Goal: Transaction & Acquisition: Purchase product/service

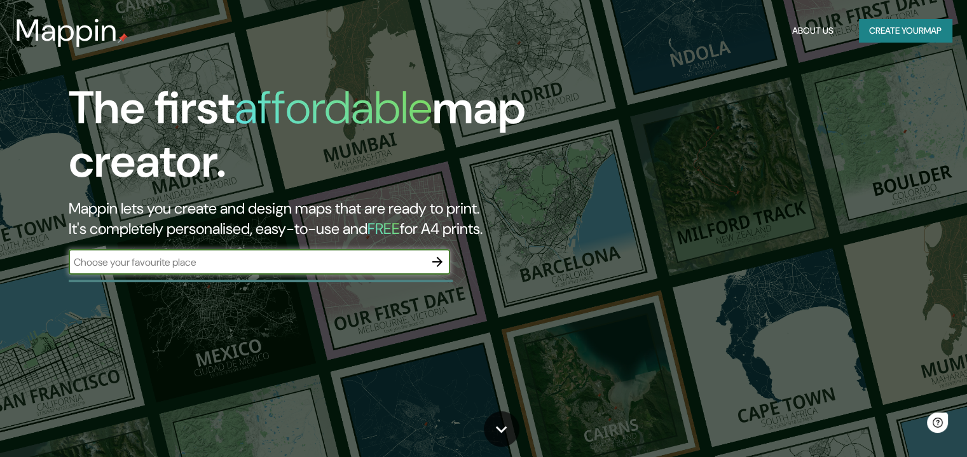
drag, startPoint x: 0, startPoint y: 0, endPoint x: 209, endPoint y: 268, distance: 339.9
click at [209, 268] on input "text" at bounding box center [247, 262] width 356 height 15
type input "san [PERSON_NAME] potosi"
click at [438, 261] on icon "button" at bounding box center [437, 261] width 15 height 15
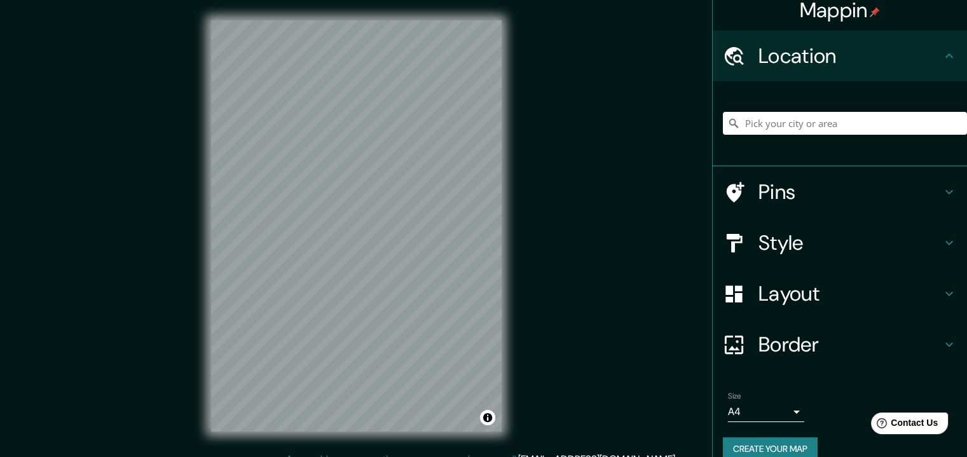
scroll to position [28, 0]
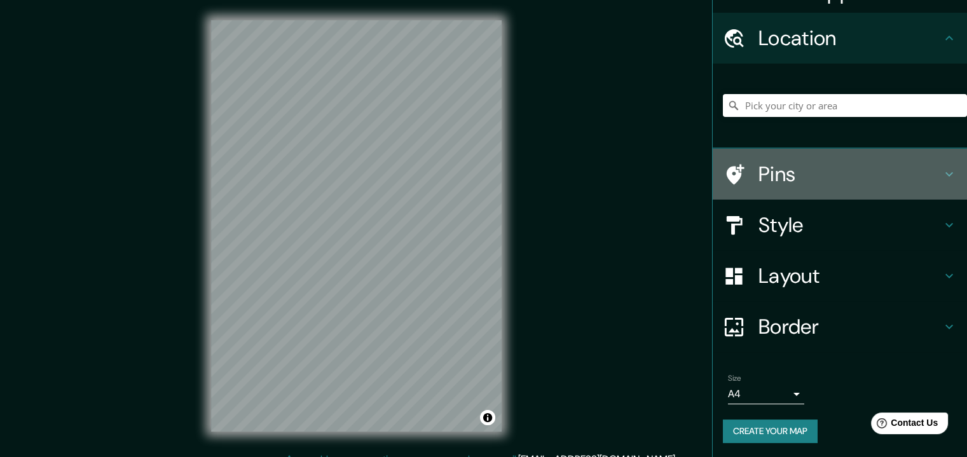
click at [823, 165] on h4 "Pins" at bounding box center [850, 174] width 183 height 25
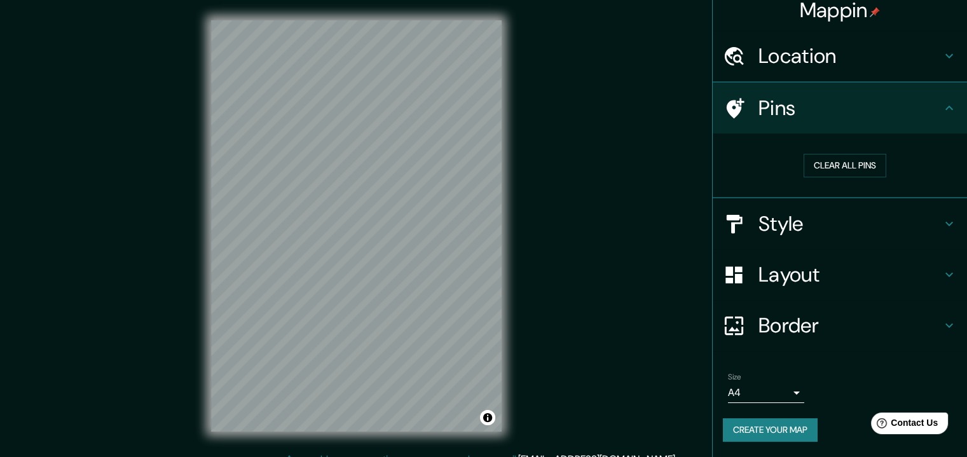
scroll to position [9, 0]
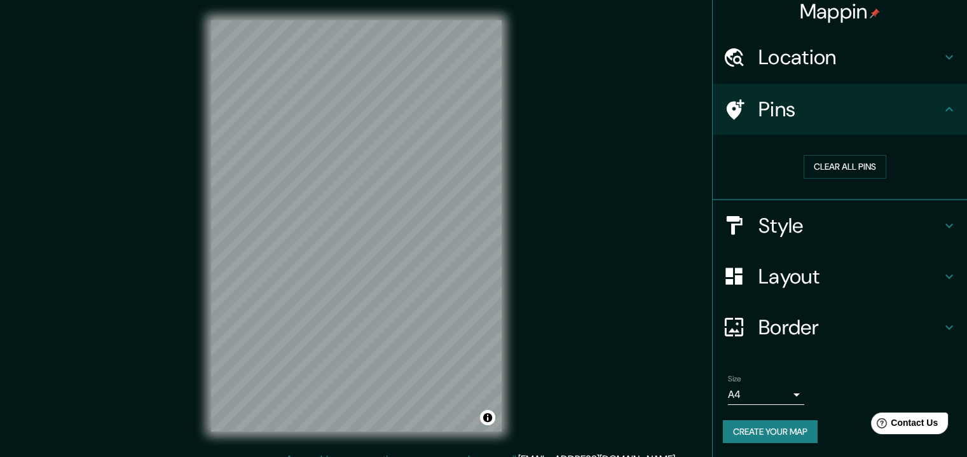
click at [817, 231] on h4 "Style" at bounding box center [850, 225] width 183 height 25
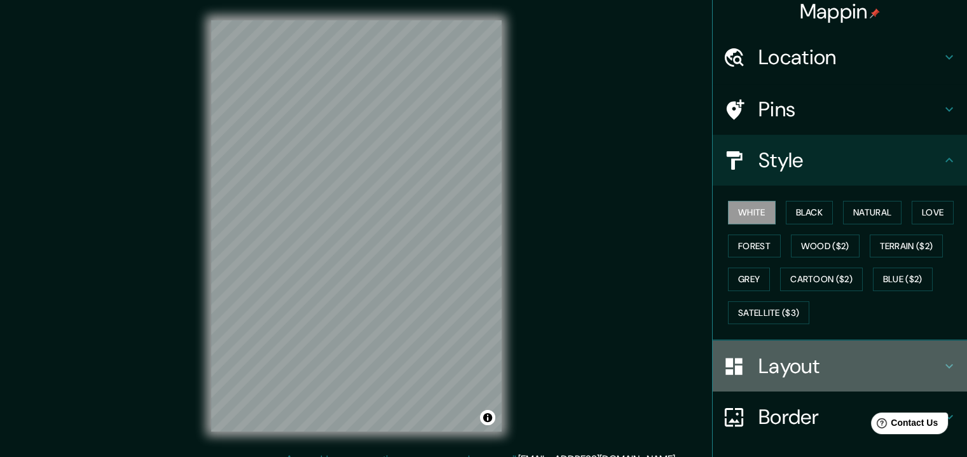
click at [802, 371] on h4 "Layout" at bounding box center [850, 366] width 183 height 25
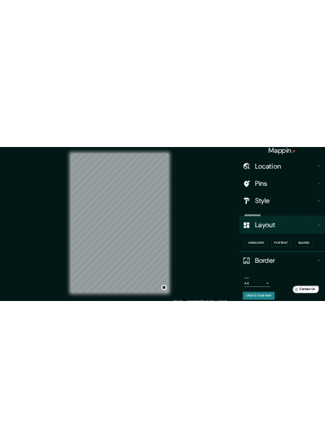
scroll to position [0, 0]
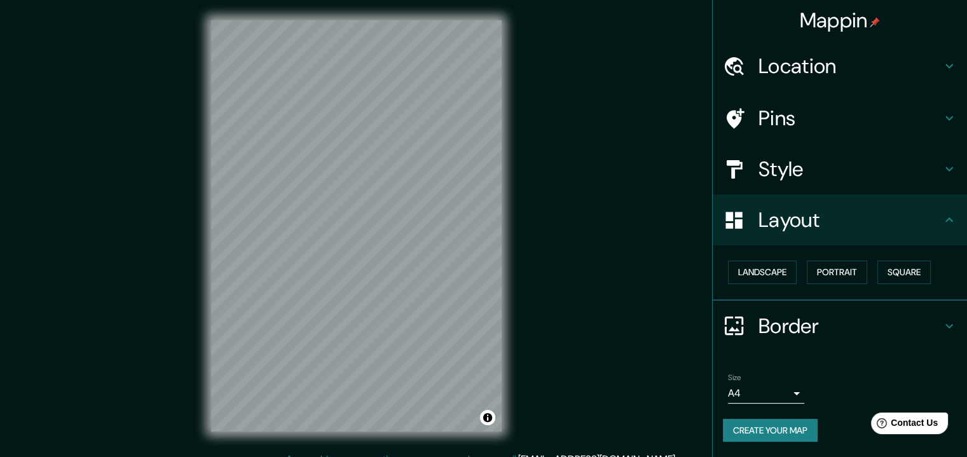
click at [817, 63] on h4 "Location" at bounding box center [850, 65] width 183 height 25
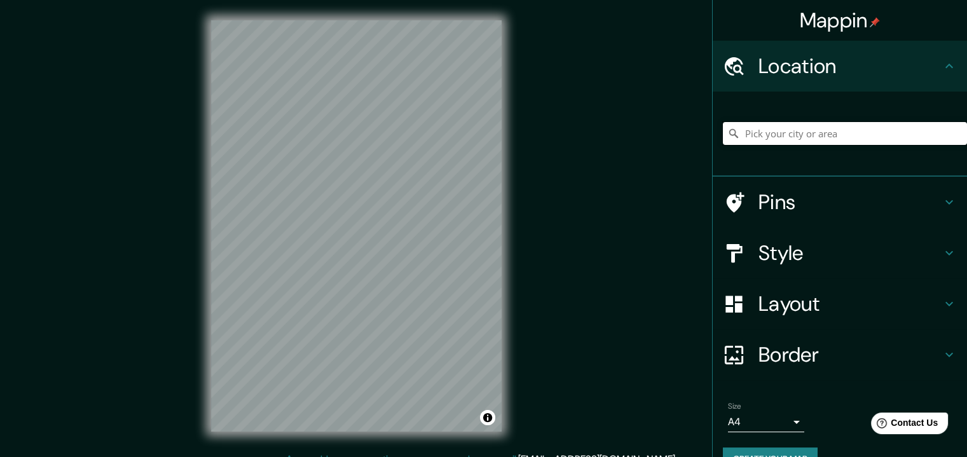
click at [801, 133] on input "Pick your city or area" at bounding box center [845, 133] width 244 height 23
click at [794, 252] on h4 "Style" at bounding box center [850, 252] width 183 height 25
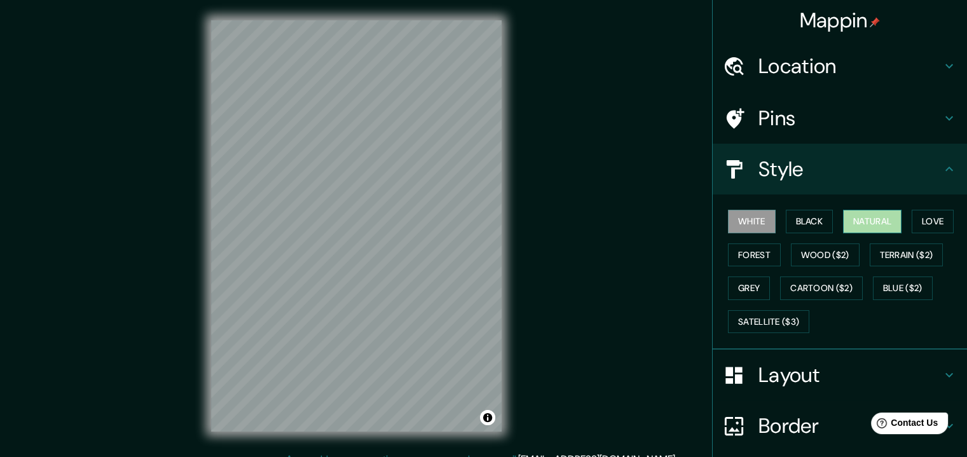
click at [867, 224] on button "Natural" at bounding box center [872, 222] width 59 height 24
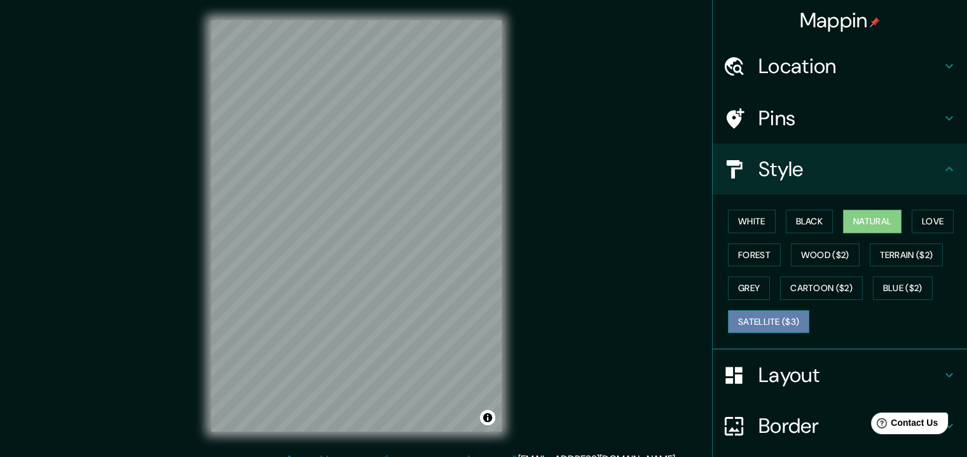
click at [752, 315] on button "Satellite ($3)" at bounding box center [768, 322] width 81 height 24
click at [852, 221] on button "Natural" at bounding box center [872, 222] width 59 height 24
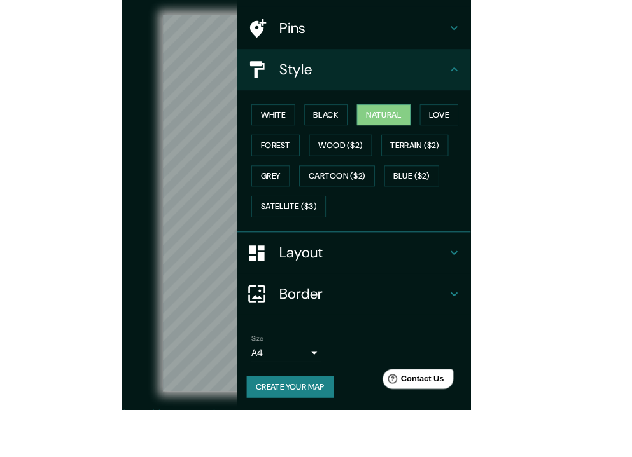
scroll to position [79, 0]
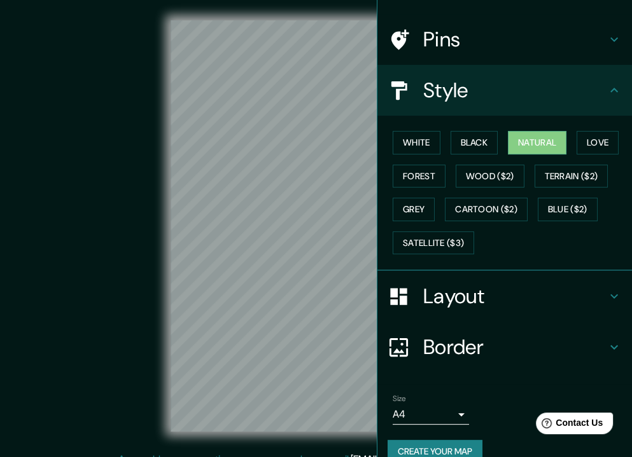
click at [99, 246] on div "© Mapbox © OpenStreetMap Improve this map" at bounding box center [316, 225] width 569 height 411
click at [607, 45] on icon at bounding box center [613, 39] width 15 height 15
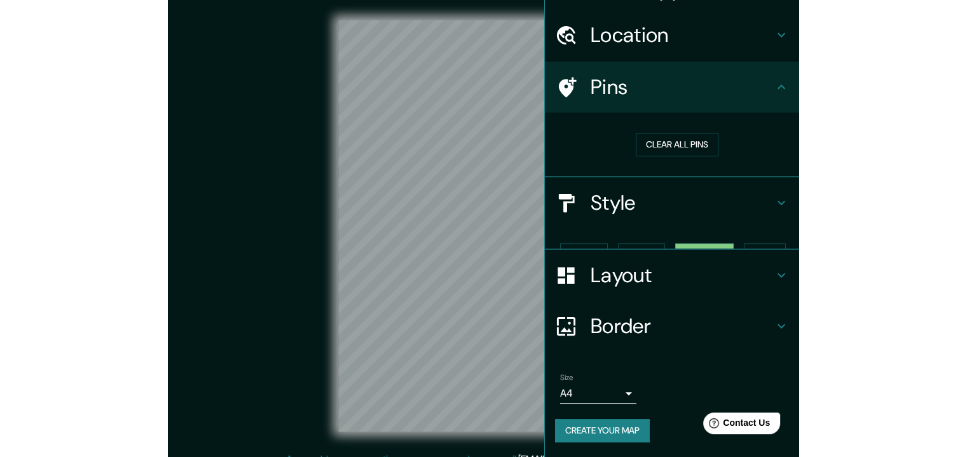
scroll to position [9, 0]
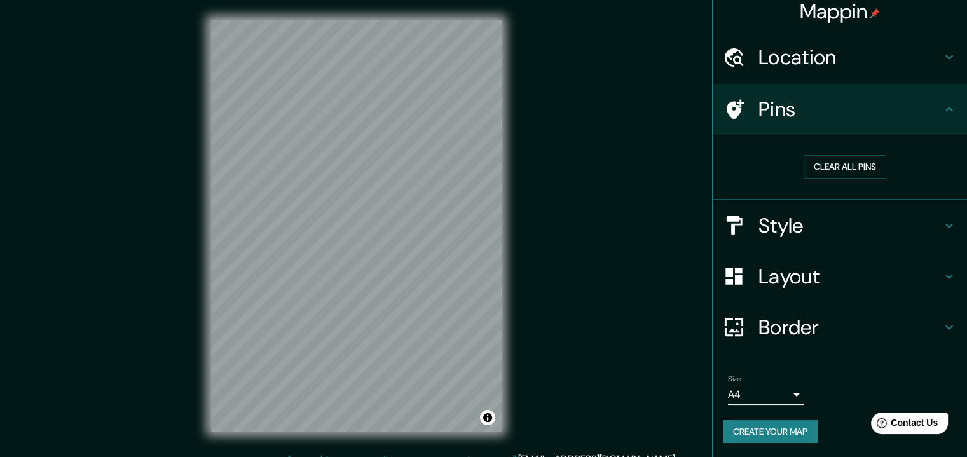
click at [805, 61] on h4 "Location" at bounding box center [850, 57] width 183 height 25
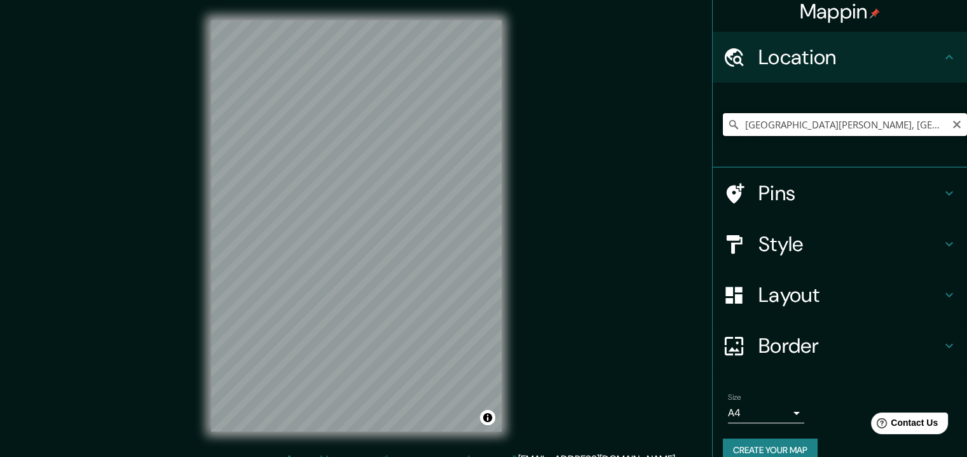
click at [785, 129] on input "[GEOGRAPHIC_DATA][PERSON_NAME], [GEOGRAPHIC_DATA][PERSON_NAME], [GEOGRAPHIC_DAT…" at bounding box center [845, 124] width 244 height 23
paste input "Carretera Peñasco Km. 4 s/n [GEOGRAPHIC_DATA], 78433 [GEOGRAPHIC_DATA][PERSON_N…"
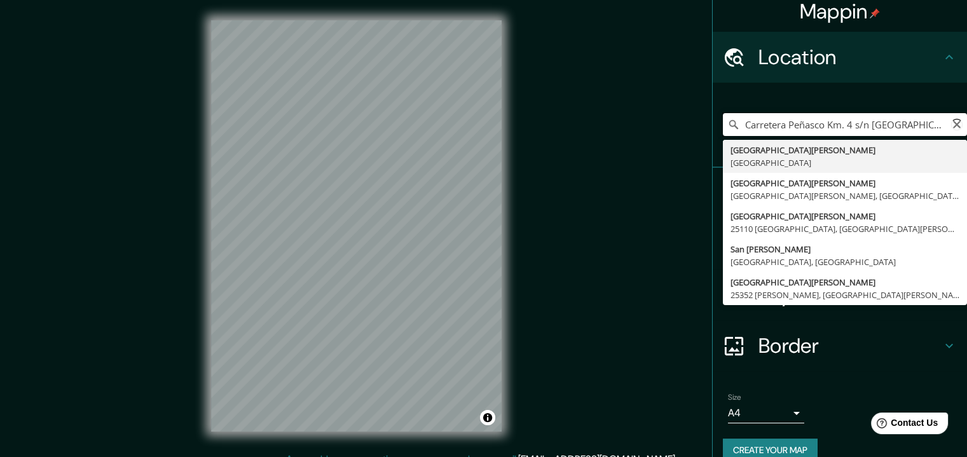
scroll to position [0, 104]
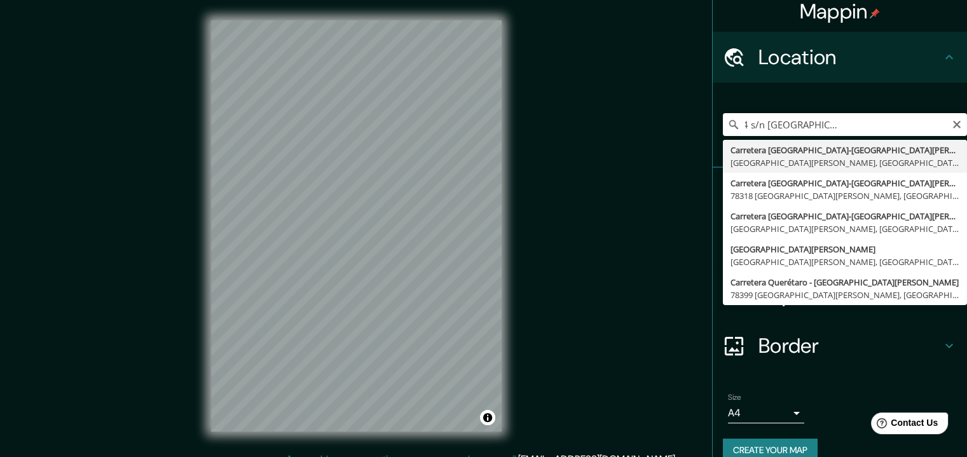
type input "Carretera [GEOGRAPHIC_DATA]-[GEOGRAPHIC_DATA][PERSON_NAME], [GEOGRAPHIC_DATA][P…"
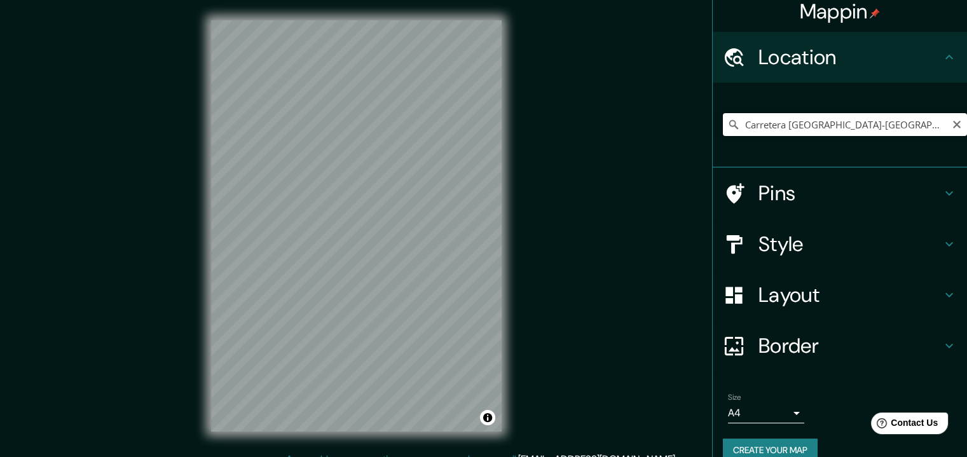
click at [817, 125] on input "Carretera [GEOGRAPHIC_DATA]-[GEOGRAPHIC_DATA][PERSON_NAME], [GEOGRAPHIC_DATA][P…" at bounding box center [845, 124] width 244 height 23
paste input "Carretera Peñasco Km. 4 s/n [GEOGRAPHIC_DATA], 78433 [GEOGRAPHIC_DATA][PERSON_N…"
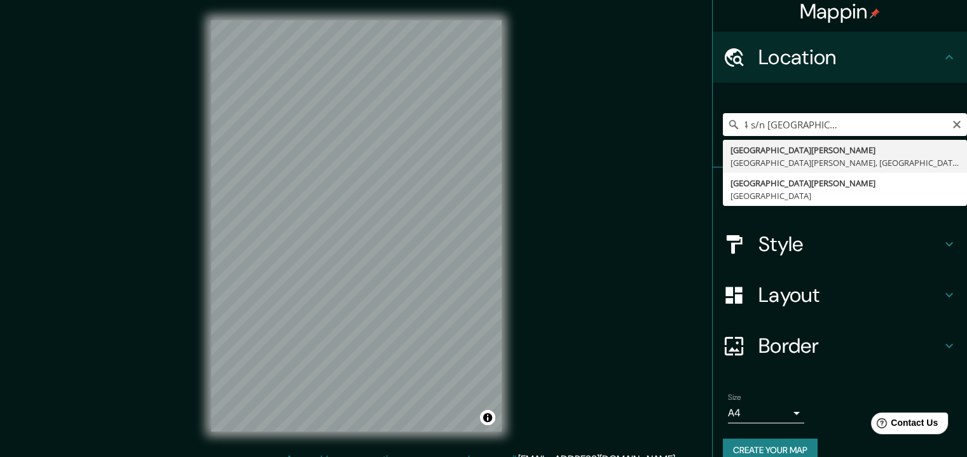
type input "[GEOGRAPHIC_DATA][PERSON_NAME], [GEOGRAPHIC_DATA][PERSON_NAME], [GEOGRAPHIC_DAT…"
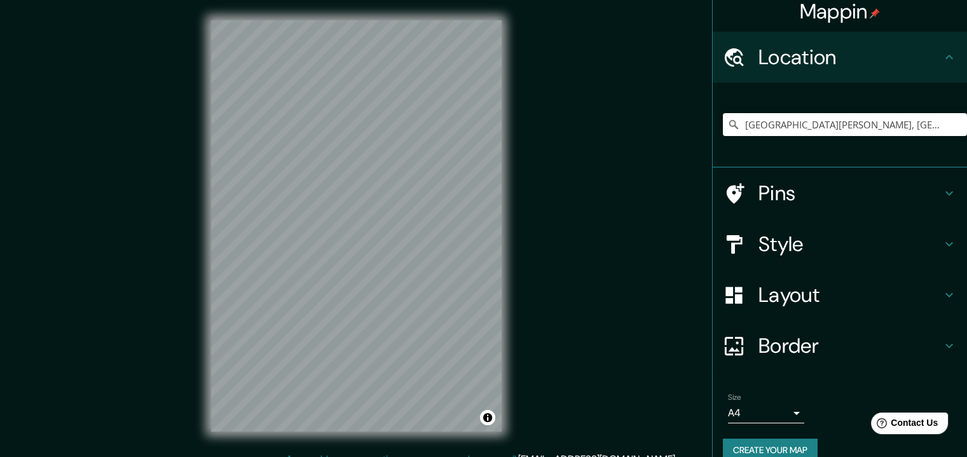
click at [777, 200] on h4 "Pins" at bounding box center [850, 193] width 183 height 25
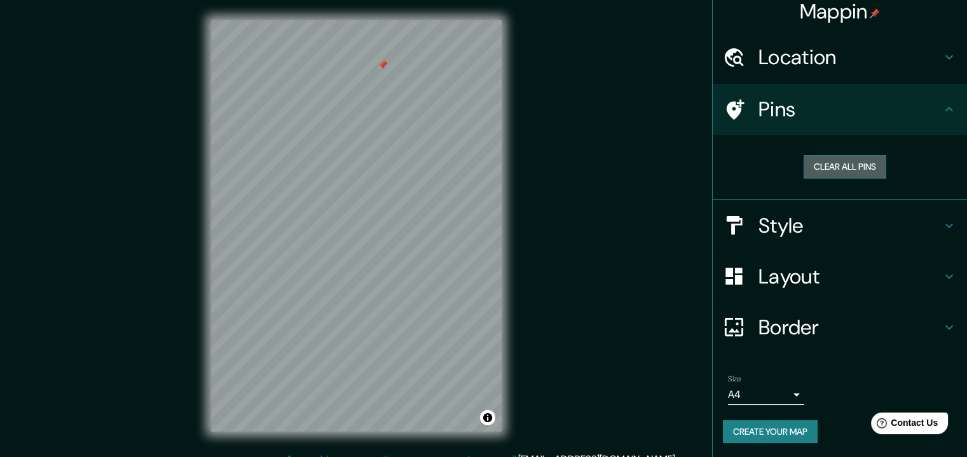
click at [814, 169] on button "Clear all pins" at bounding box center [845, 167] width 83 height 24
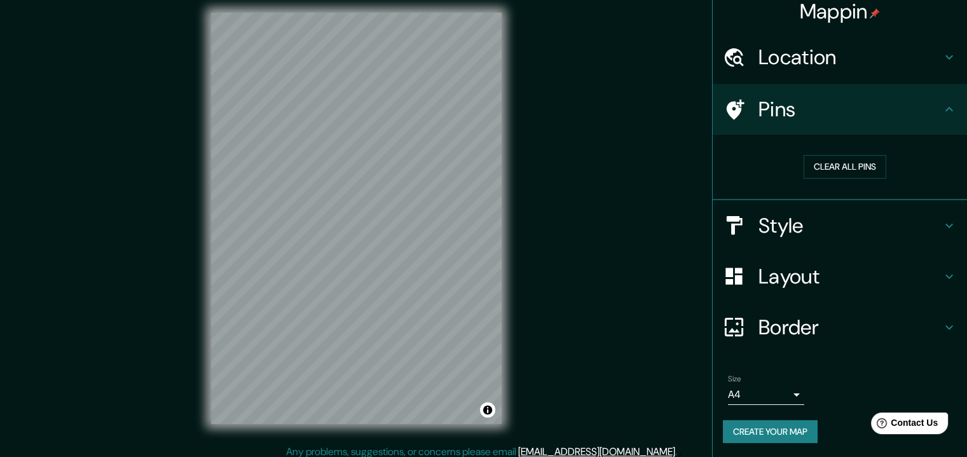
scroll to position [15, 0]
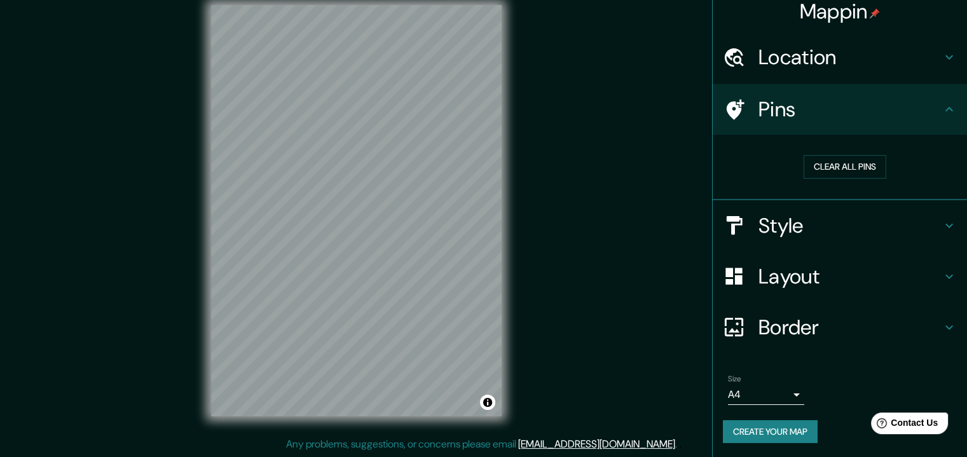
click at [785, 282] on h4 "Layout" at bounding box center [850, 276] width 183 height 25
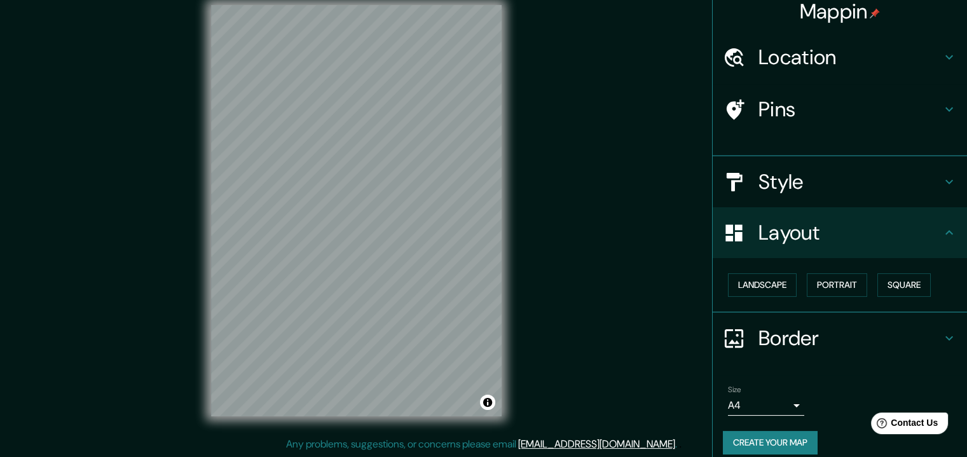
scroll to position [0, 0]
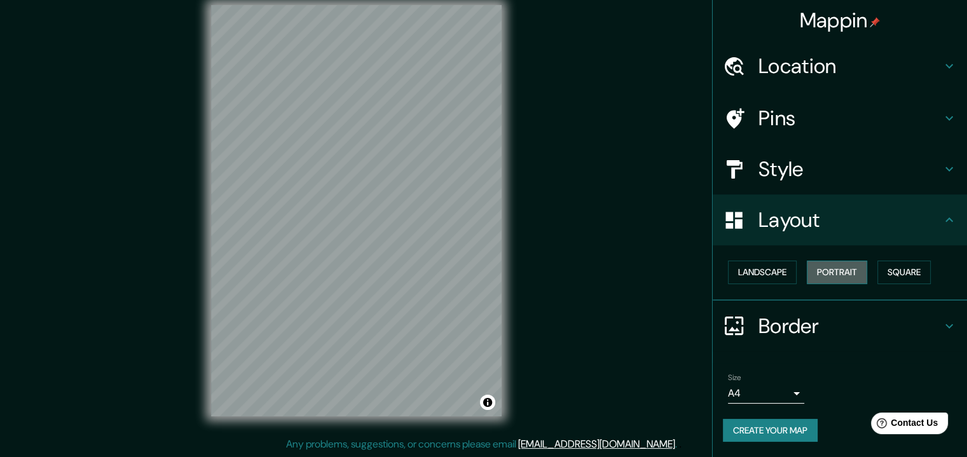
click at [827, 270] on button "Portrait" at bounding box center [837, 273] width 60 height 24
click at [906, 269] on button "Square" at bounding box center [904, 273] width 53 height 24
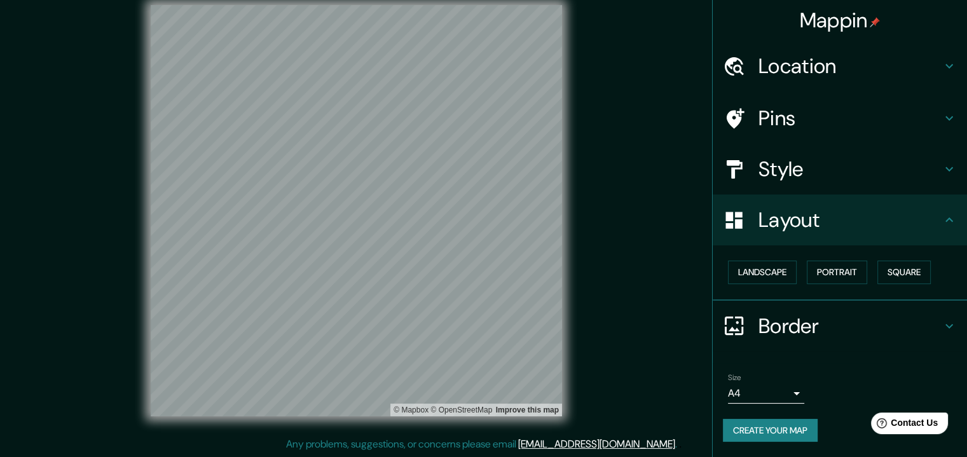
click at [784, 429] on button "Create your map" at bounding box center [770, 431] width 95 height 24
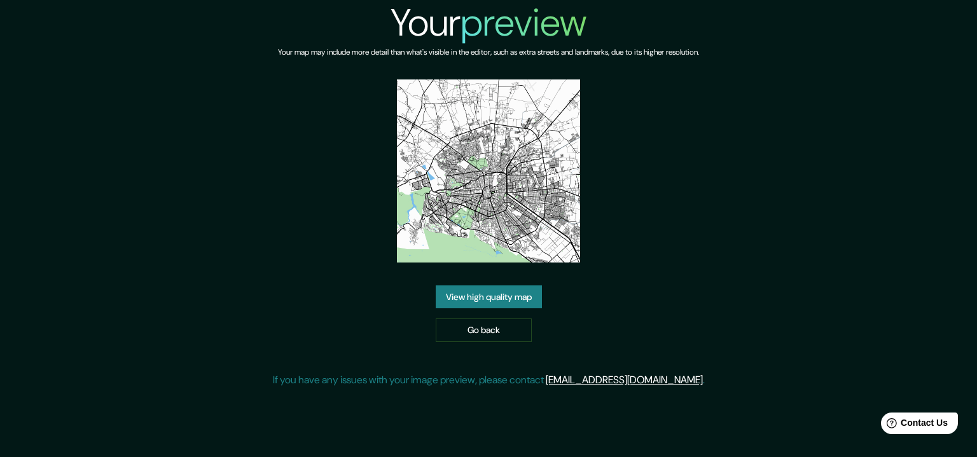
click at [520, 293] on link "View high quality map" at bounding box center [489, 298] width 106 height 24
drag, startPoint x: 489, startPoint y: 205, endPoint x: 489, endPoint y: 215, distance: 9.5
click at [489, 205] on img at bounding box center [488, 170] width 183 height 183
click at [482, 330] on link "Go back" at bounding box center [484, 331] width 96 height 24
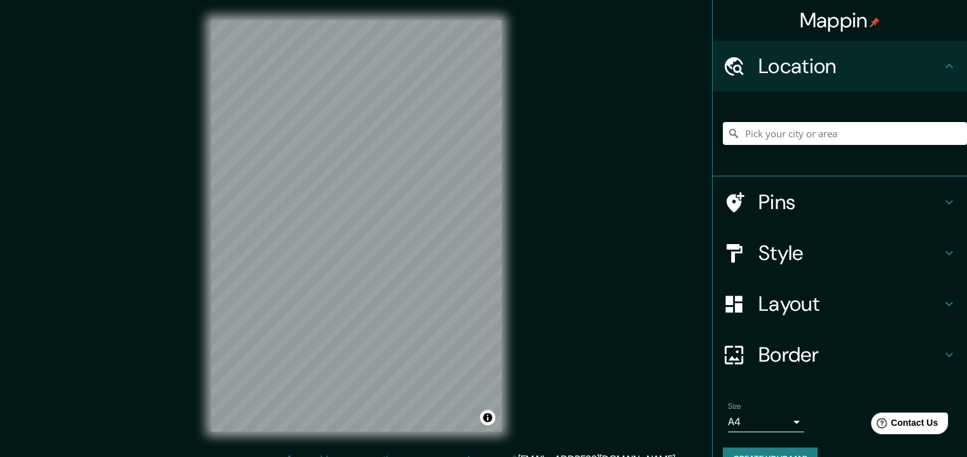
click at [792, 311] on h4 "Layout" at bounding box center [850, 303] width 183 height 25
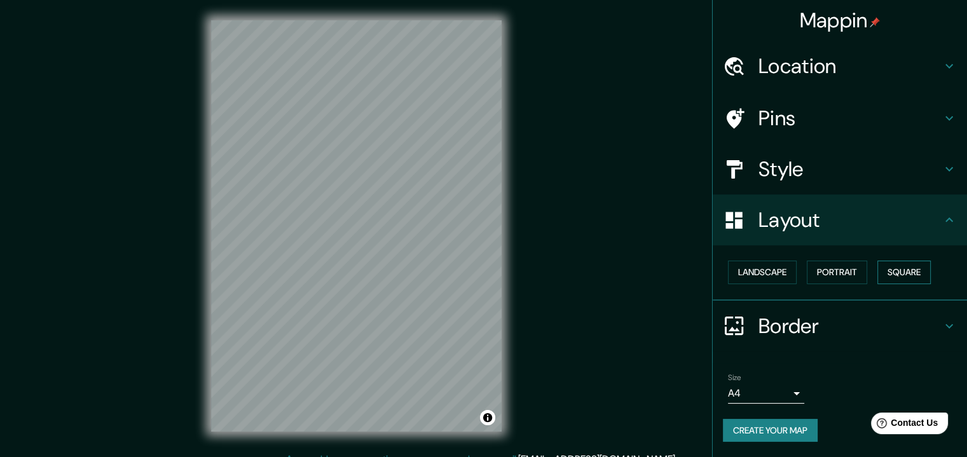
click at [902, 275] on button "Square" at bounding box center [904, 273] width 53 height 24
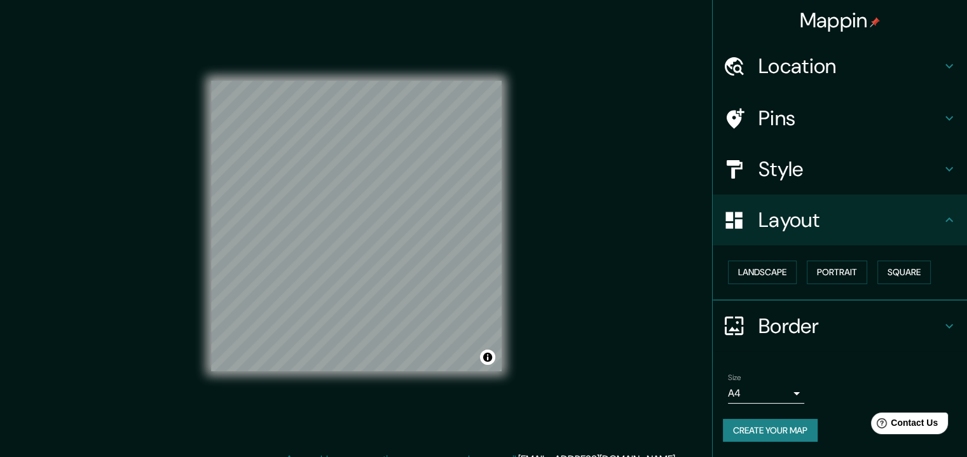
click at [781, 80] on div "Location" at bounding box center [840, 66] width 254 height 51
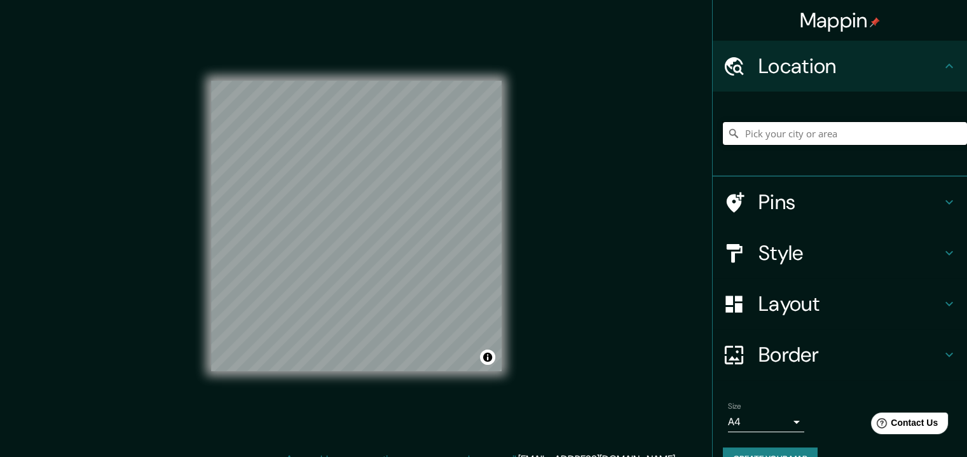
click at [781, 132] on input "Pick your city or area" at bounding box center [845, 133] width 244 height 23
type input "[GEOGRAPHIC_DATA][PERSON_NAME], [GEOGRAPHIC_DATA][PERSON_NAME], [GEOGRAPHIC_DAT…"
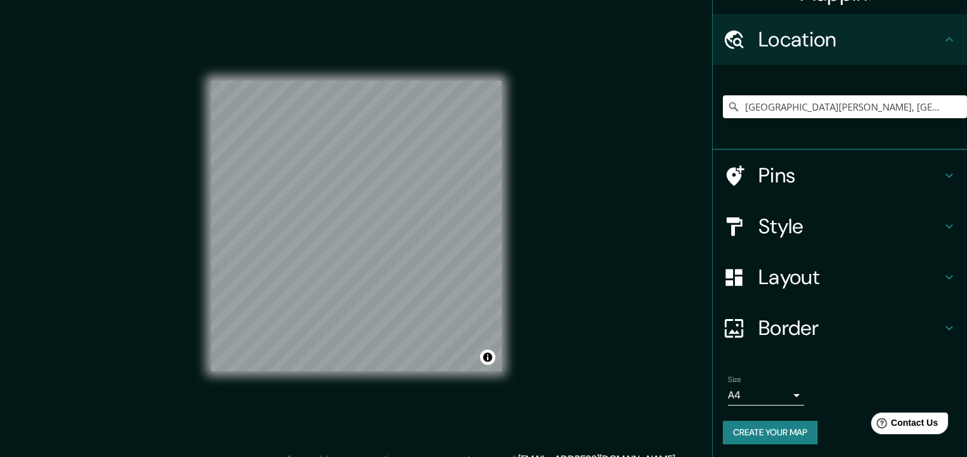
scroll to position [28, 0]
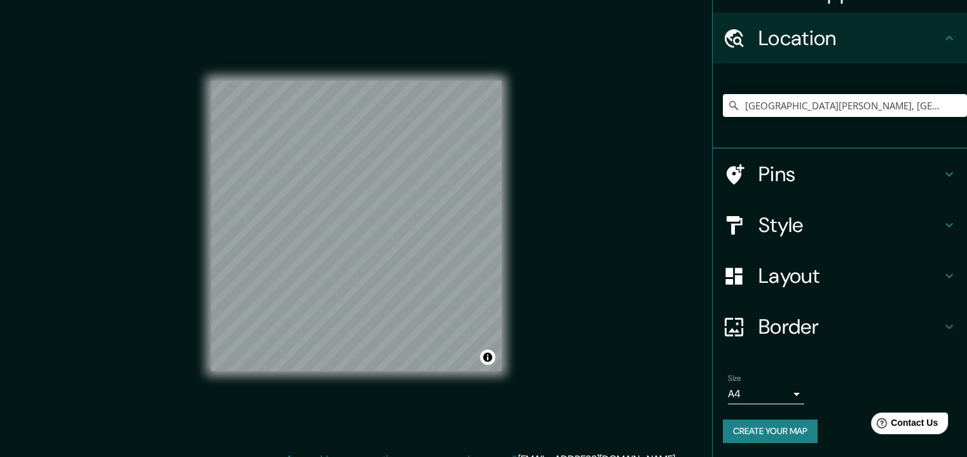
click at [761, 432] on button "Create your map" at bounding box center [770, 432] width 95 height 24
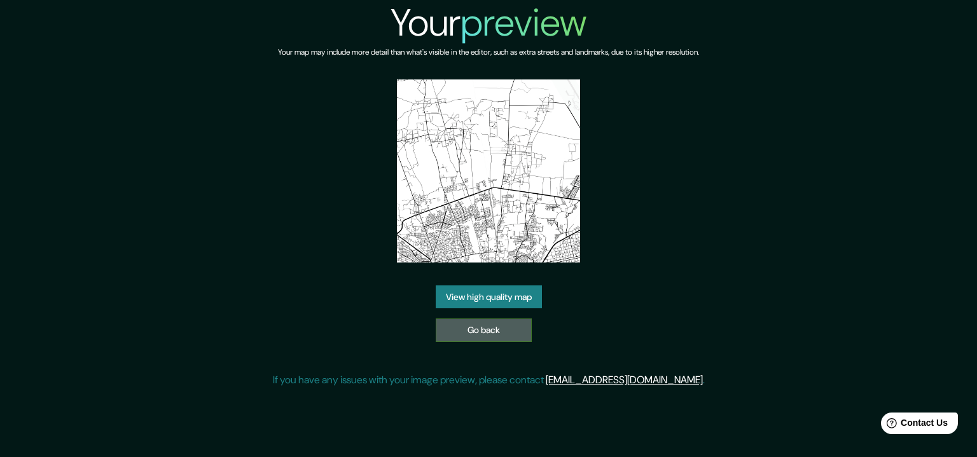
click at [491, 335] on link "Go back" at bounding box center [484, 331] width 96 height 24
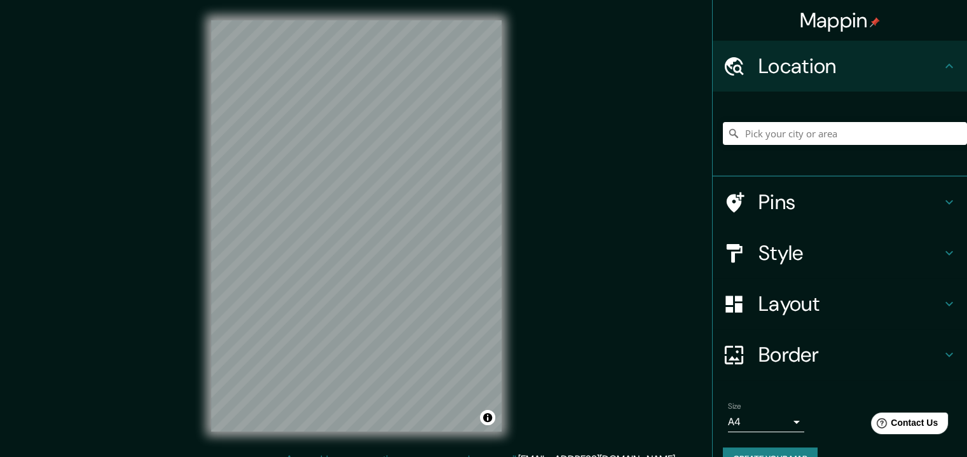
click at [575, 168] on div "Mappin Location Pins Style Layout Border Choose a border. Hint : you can make l…" at bounding box center [483, 236] width 967 height 473
click at [791, 124] on input "Pick your city or area" at bounding box center [845, 133] width 244 height 23
type input "[GEOGRAPHIC_DATA][PERSON_NAME], [GEOGRAPHIC_DATA][PERSON_NAME], [GEOGRAPHIC_DAT…"
click at [799, 361] on h4 "Border" at bounding box center [850, 354] width 183 height 25
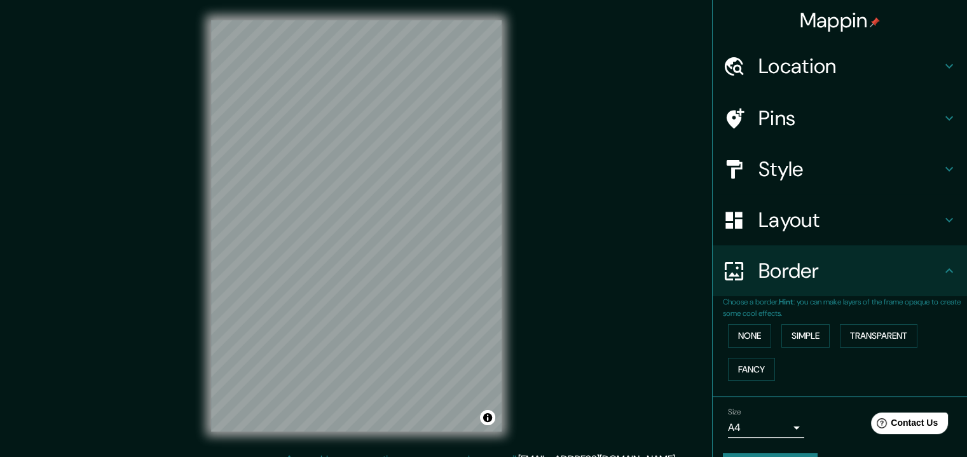
click at [794, 278] on h4 "Border" at bounding box center [850, 270] width 183 height 25
click at [799, 227] on h4 "Layout" at bounding box center [850, 219] width 183 height 25
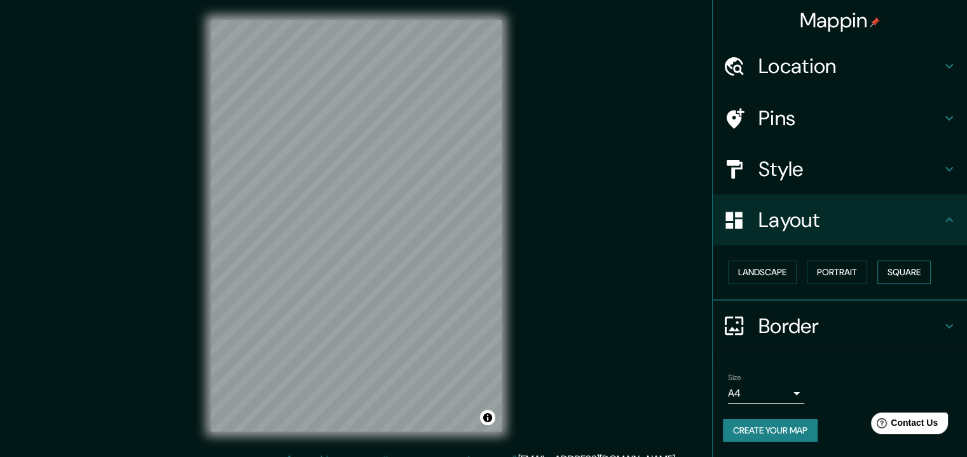
click at [903, 270] on button "Square" at bounding box center [904, 273] width 53 height 24
